Goal: Check status: Check status

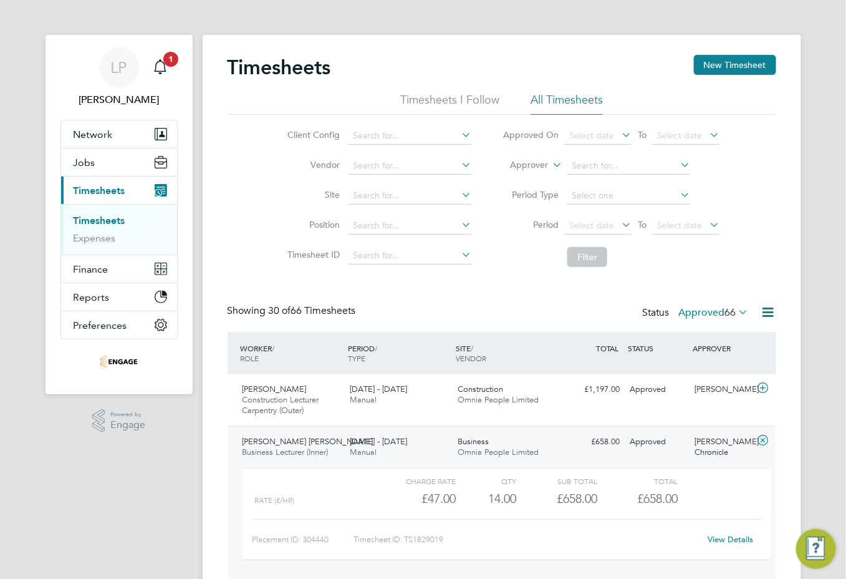
click at [103, 187] on span "Timesheets" at bounding box center [100, 191] width 52 height 12
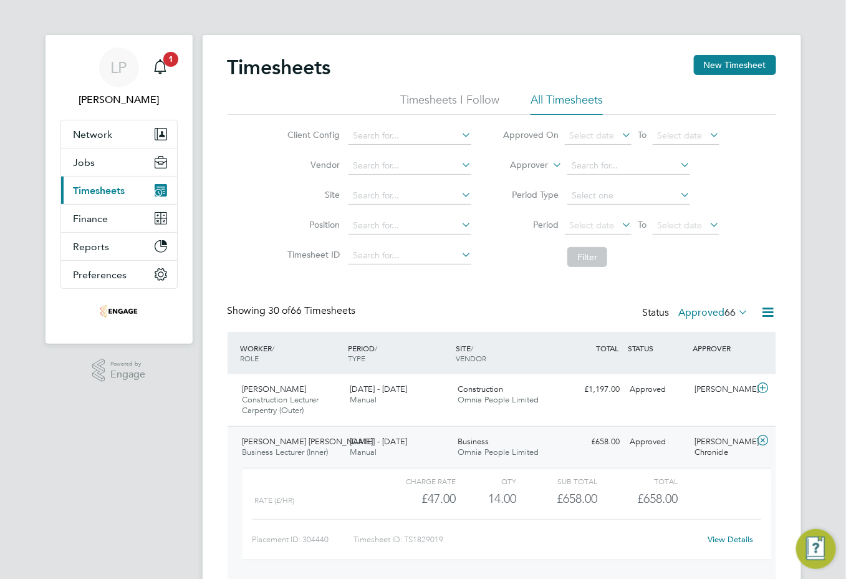
click at [92, 185] on span "Timesheets" at bounding box center [100, 191] width 52 height 12
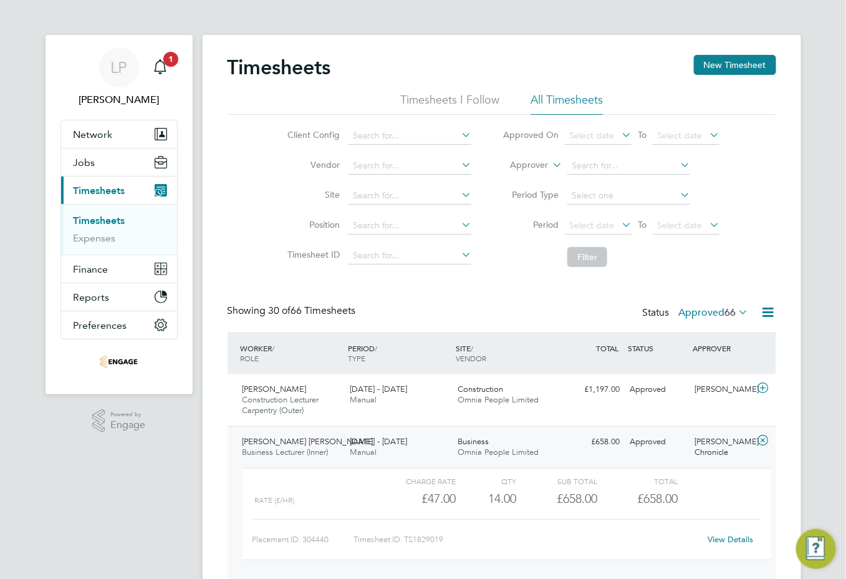
click at [126, 191] on button "Current page: Timesheets" at bounding box center [119, 189] width 116 height 27
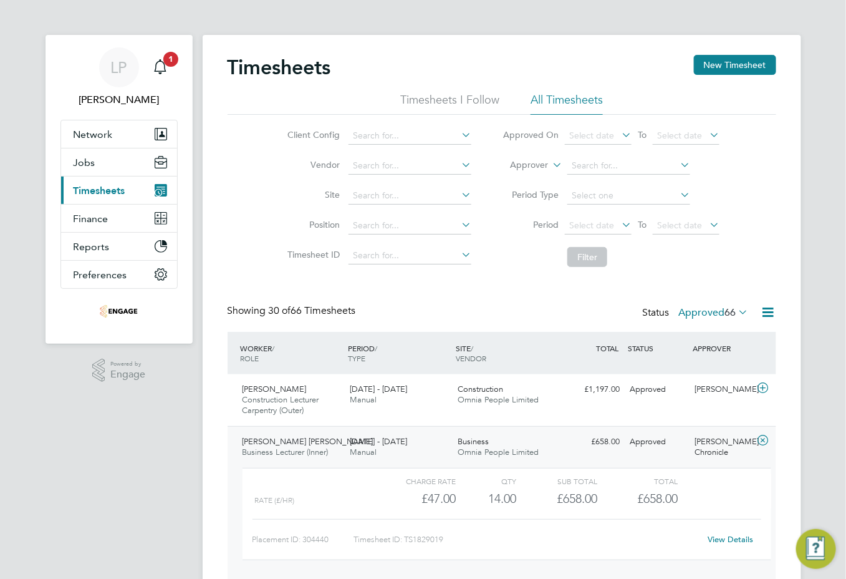
click at [118, 188] on span "Timesheets" at bounding box center [100, 191] width 52 height 12
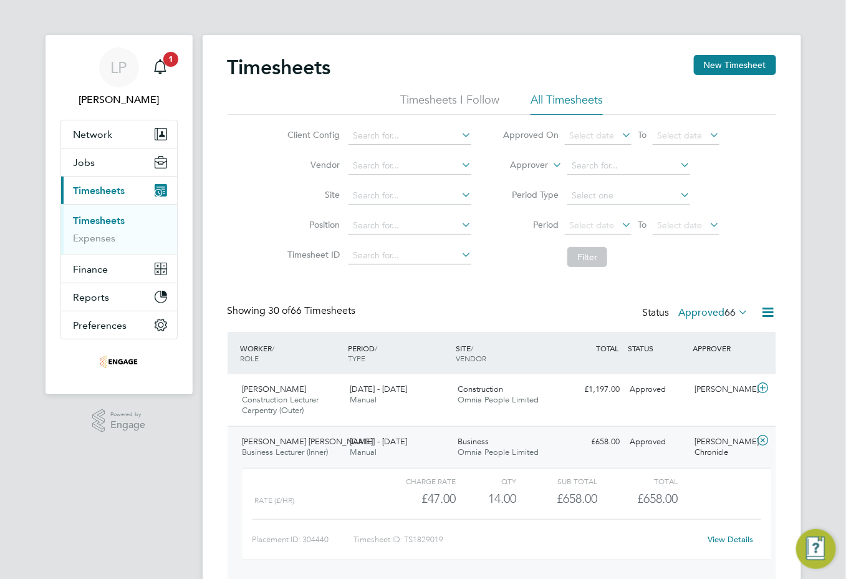
click at [571, 100] on li "All Timesheets" at bounding box center [567, 103] width 72 height 22
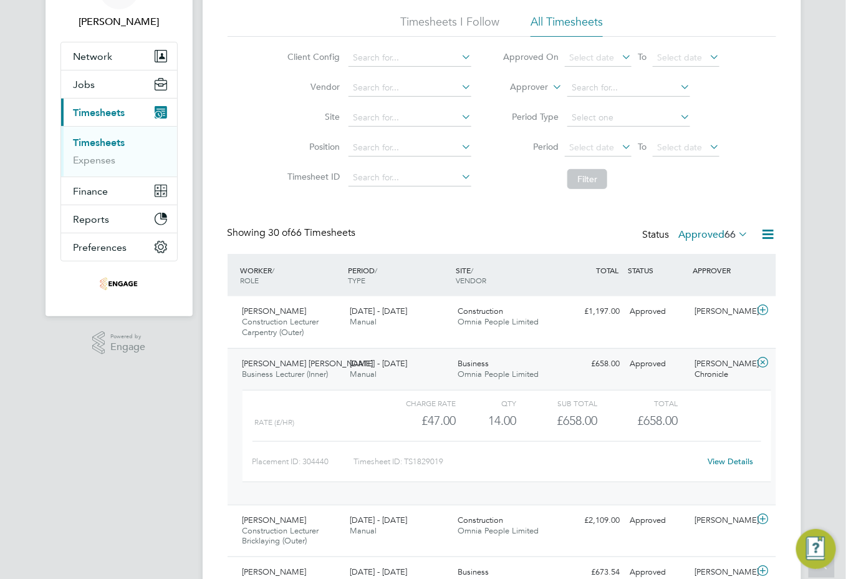
click at [420, 370] on div "[DATE] - [DATE] Manual" at bounding box center [399, 368] width 108 height 31
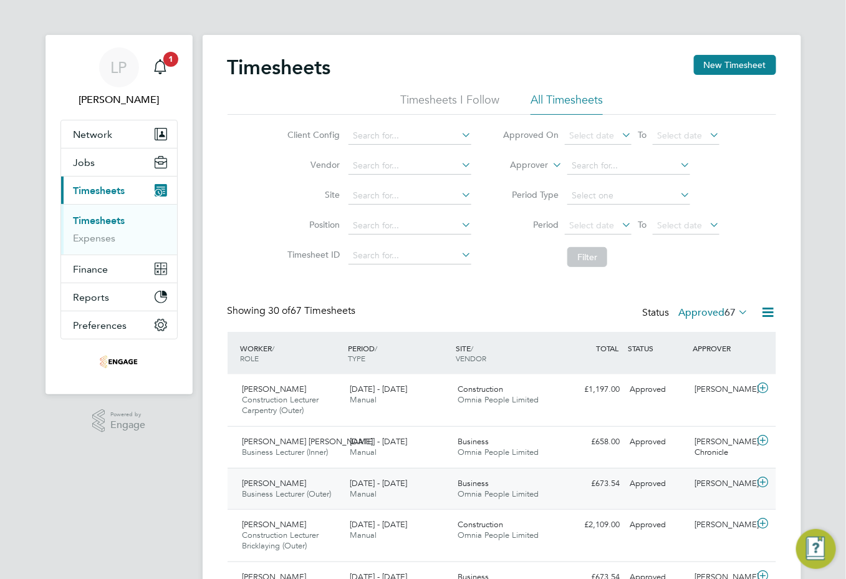
click at [427, 485] on div "[DATE] - [DATE] Manual" at bounding box center [399, 488] width 108 height 31
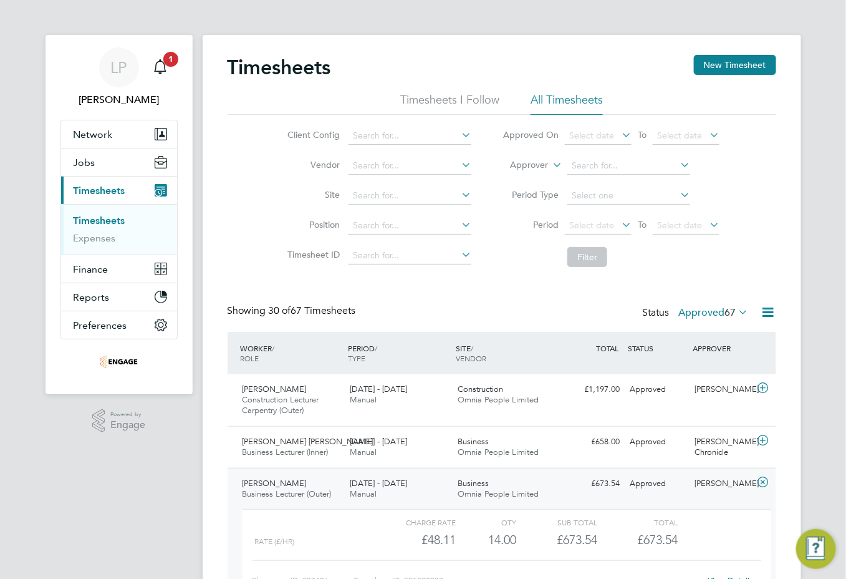
scroll to position [156, 0]
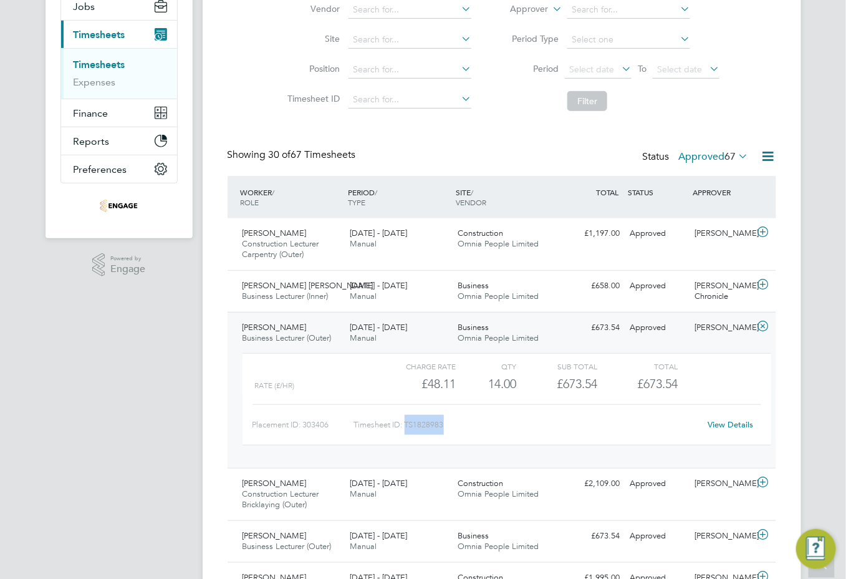
drag, startPoint x: 446, startPoint y: 425, endPoint x: 408, endPoint y: 427, distance: 38.1
click at [408, 427] on div "Timesheet ID: TS1828983" at bounding box center [527, 425] width 346 height 20
drag, startPoint x: 408, startPoint y: 427, endPoint x: 418, endPoint y: 426, distance: 10.1
copy div "TS1828983"
